Goal: Register for event/course

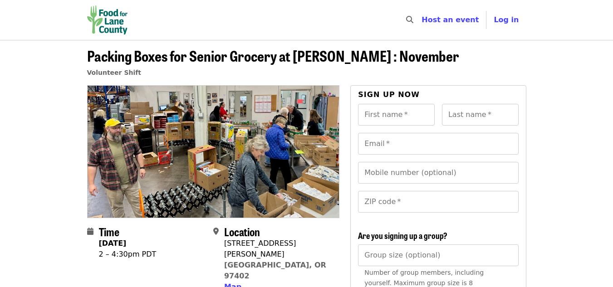
click at [112, 16] on img "Main navigation" at bounding box center [107, 19] width 41 height 29
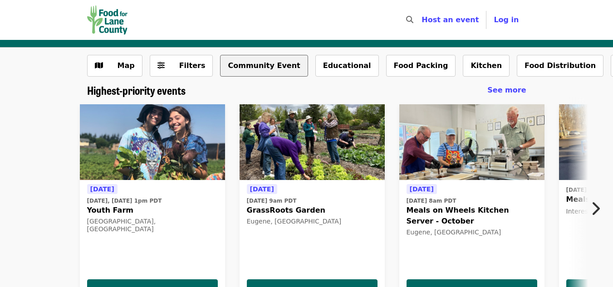
click at [254, 63] on button "Community Event" at bounding box center [264, 66] width 88 height 22
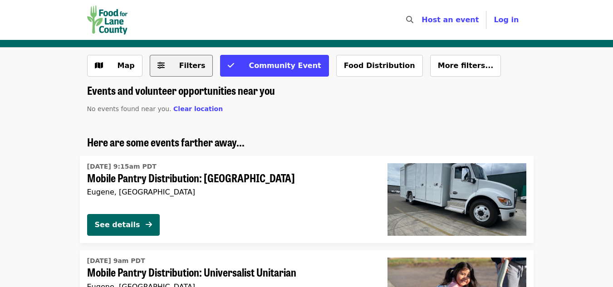
click at [179, 62] on span "Filters" at bounding box center [192, 65] width 26 height 9
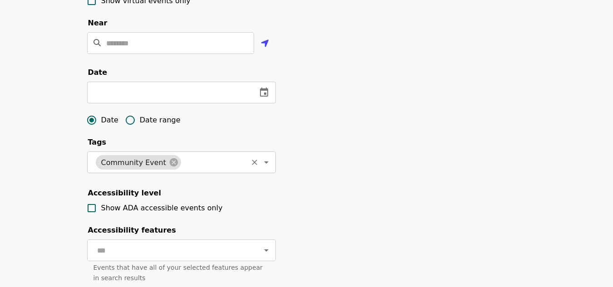
scroll to position [227, 0]
click at [270, 103] on button "change date" at bounding box center [264, 92] width 22 height 22
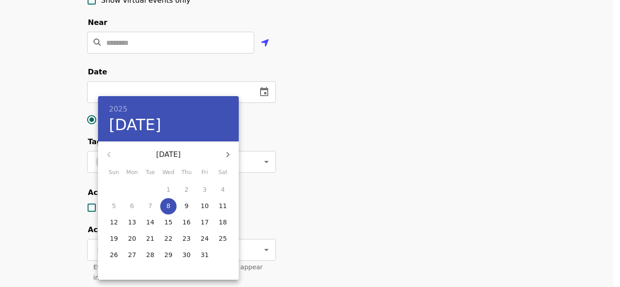
click at [231, 154] on icon "button" at bounding box center [227, 154] width 11 height 11
click at [344, 114] on div at bounding box center [310, 143] width 620 height 287
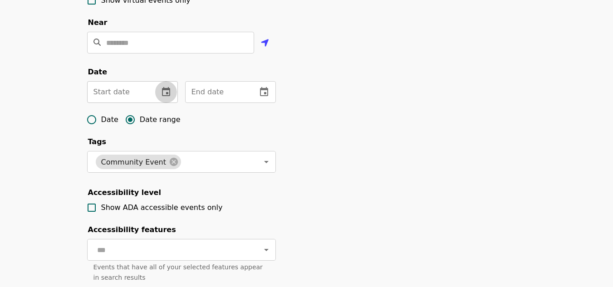
click at [166, 96] on icon "change date" at bounding box center [166, 91] width 8 height 9
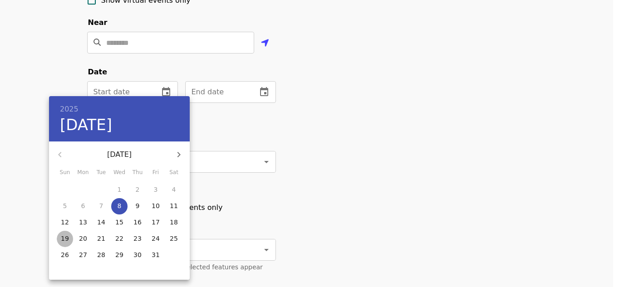
click at [64, 240] on p "19" at bounding box center [65, 238] width 8 height 9
type input "**********"
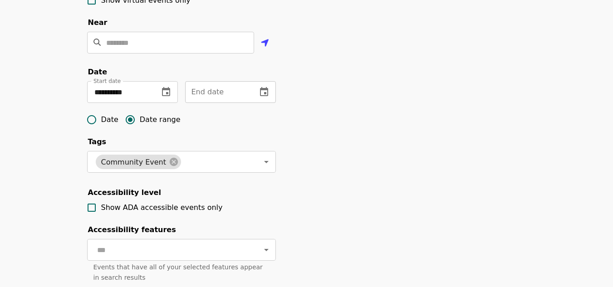
click at [263, 96] on icon "change date" at bounding box center [264, 91] width 8 height 9
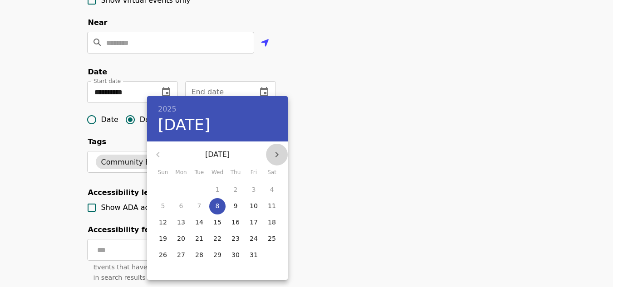
click at [277, 153] on icon "button" at bounding box center [276, 154] width 3 height 5
drag, startPoint x: 256, startPoint y: 256, endPoint x: 267, endPoint y: 238, distance: 21.0
click at [255, 255] on p "28" at bounding box center [254, 254] width 8 height 9
type input "**********"
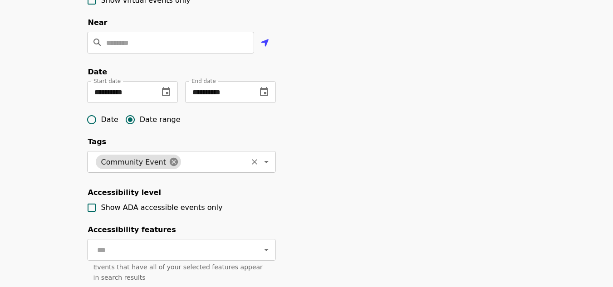
click at [169, 167] on icon at bounding box center [174, 162] width 10 height 10
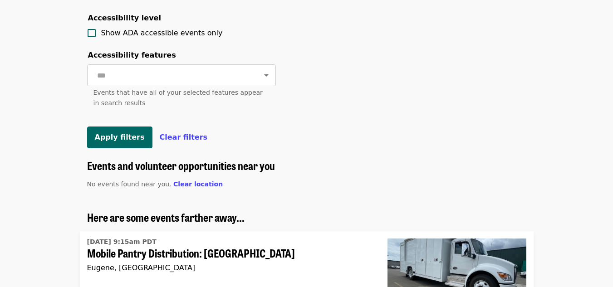
scroll to position [408, 0]
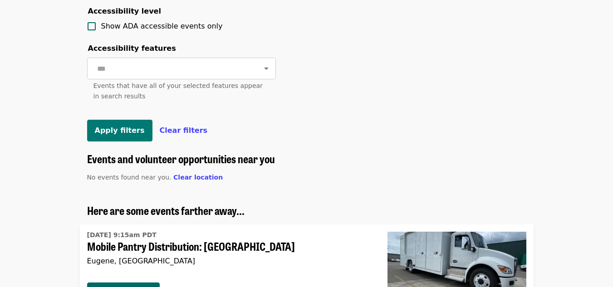
click at [112, 142] on button "Apply filters" at bounding box center [119, 131] width 65 height 22
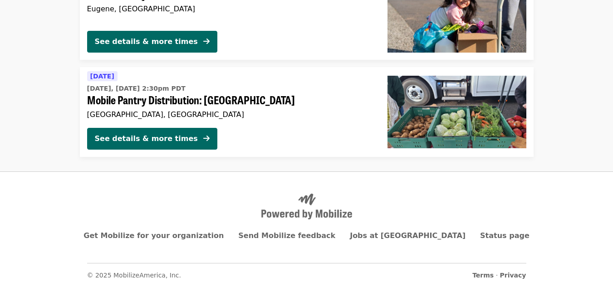
scroll to position [1336, 0]
